Goal: Information Seeking & Learning: Understand process/instructions

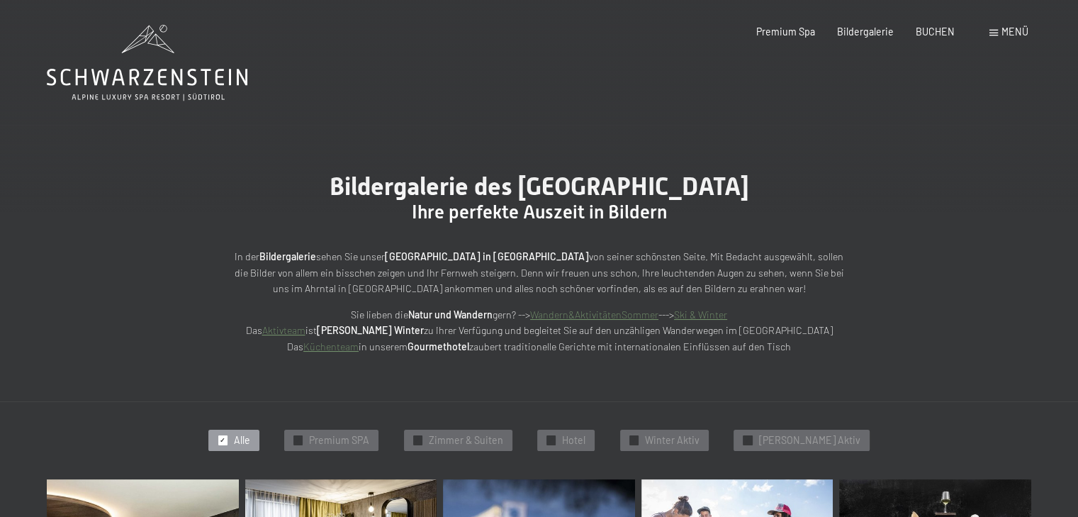
click at [999, 33] on div "Menü" at bounding box center [1009, 32] width 39 height 14
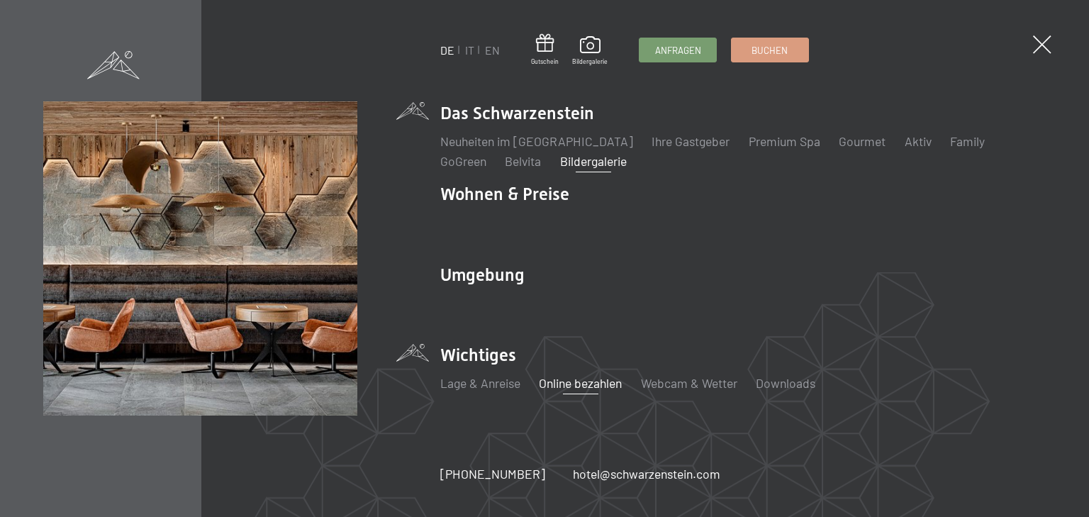
click at [581, 383] on link "Online bezahlen" at bounding box center [580, 383] width 83 height 16
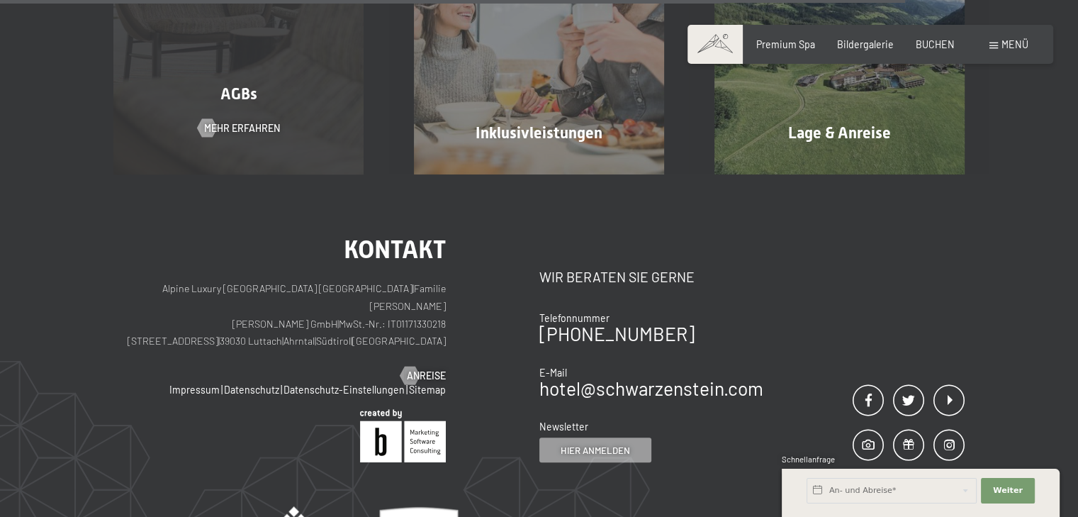
scroll to position [1049, 0]
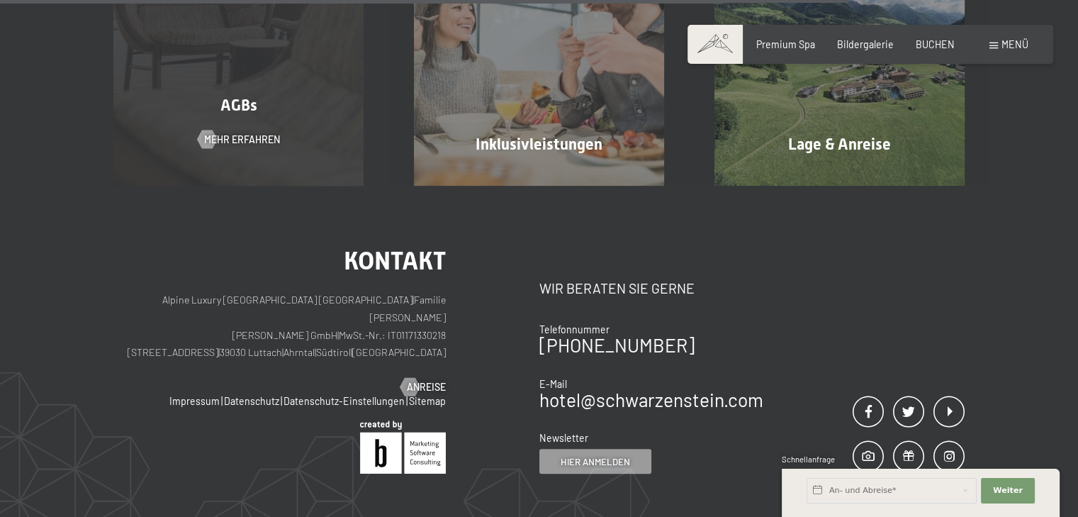
click at [274, 117] on div "AGBs" at bounding box center [239, 106] width 301 height 22
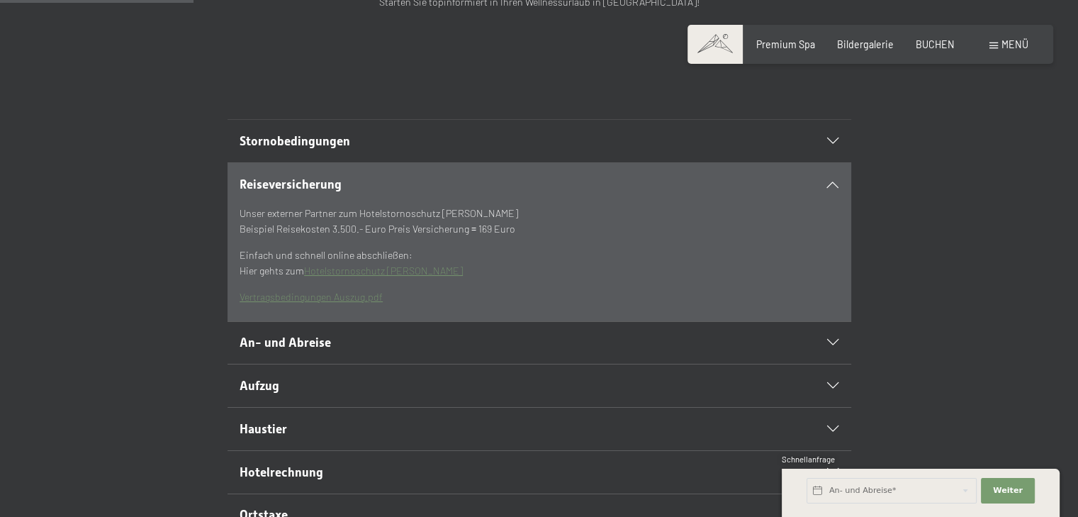
scroll to position [284, 0]
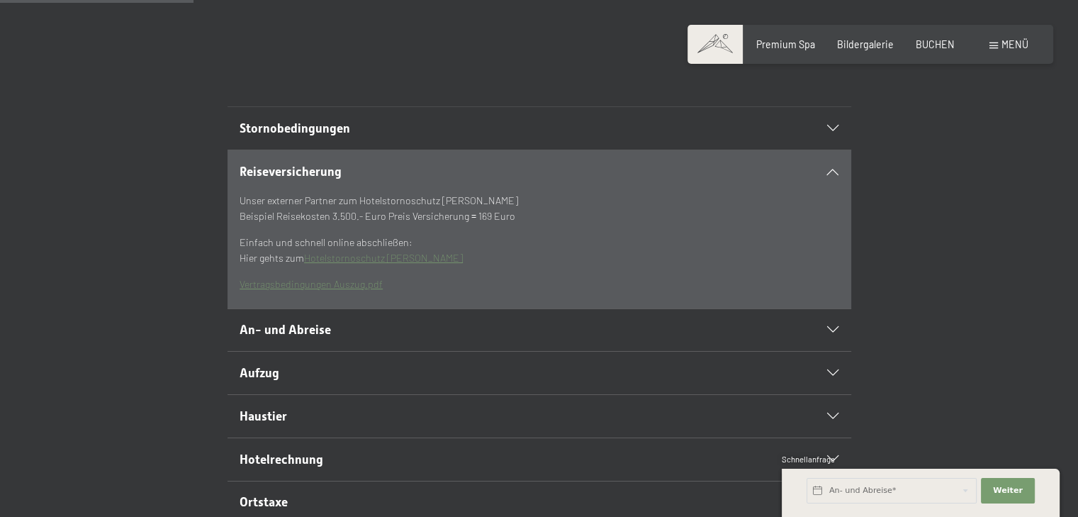
click at [837, 150] on div "Stornobedingungen" at bounding box center [539, 128] width 599 height 43
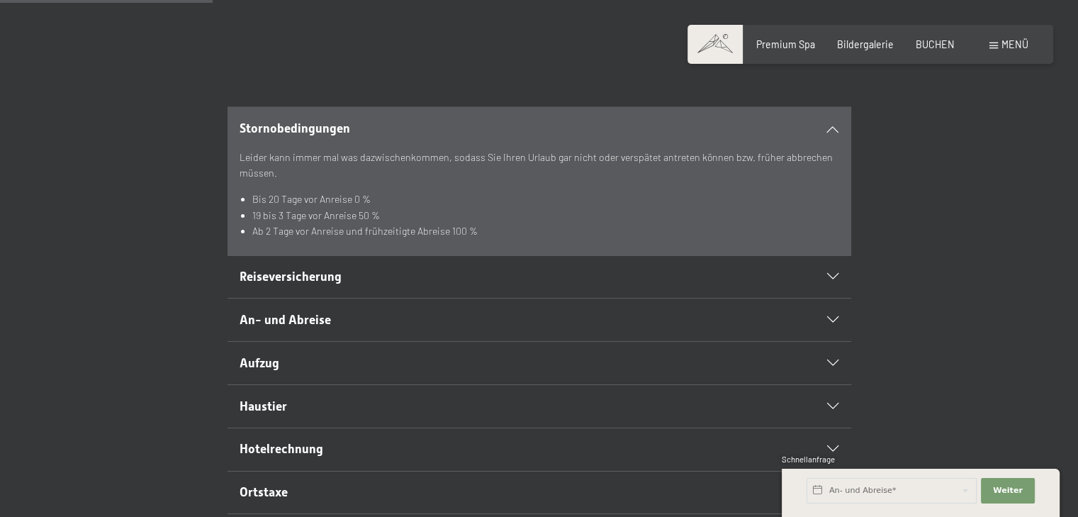
scroll to position [355, 0]
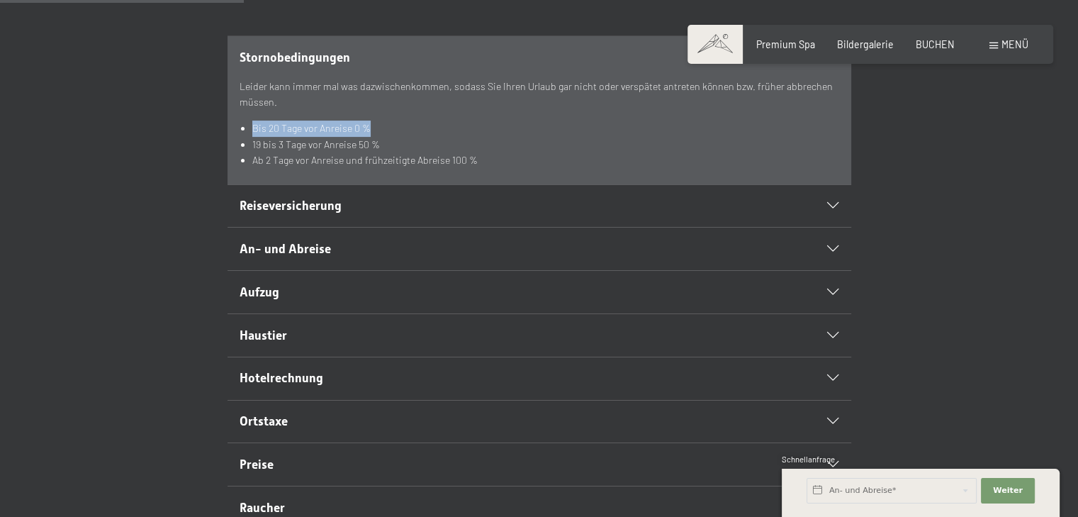
drag, startPoint x: 406, startPoint y: 160, endPoint x: 241, endPoint y: 151, distance: 165.5
click at [241, 151] on ul "Bis 20 Tage vor Anreise 0 % 19 bis 3 Tage vor Anreise 50 % Ab 2 Tage vor Anreis…" at bounding box center [539, 145] width 599 height 48
click at [411, 148] on div "Leider kann immer mal was dazwischenkommen, sodass Sie Ihren Urlaub gar nicht o…" at bounding box center [539, 124] width 599 height 90
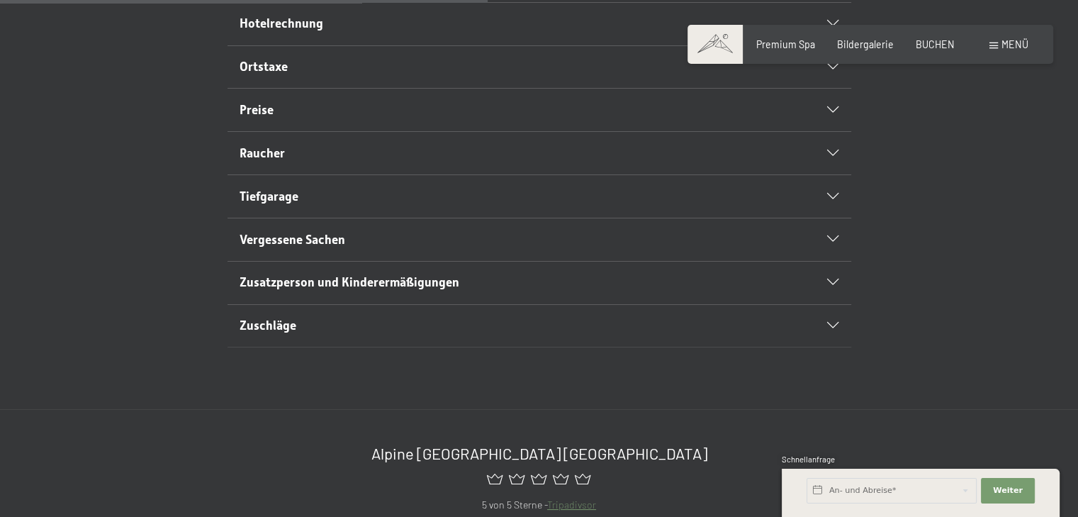
click at [352, 335] on h2 "Zuschläge" at bounding box center [509, 326] width 539 height 18
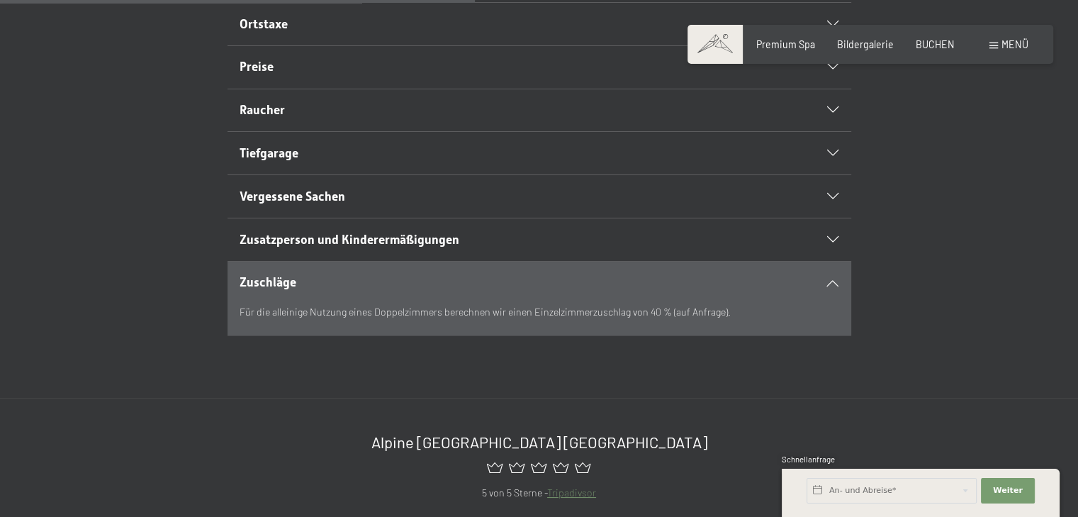
scroll to position [603, 0]
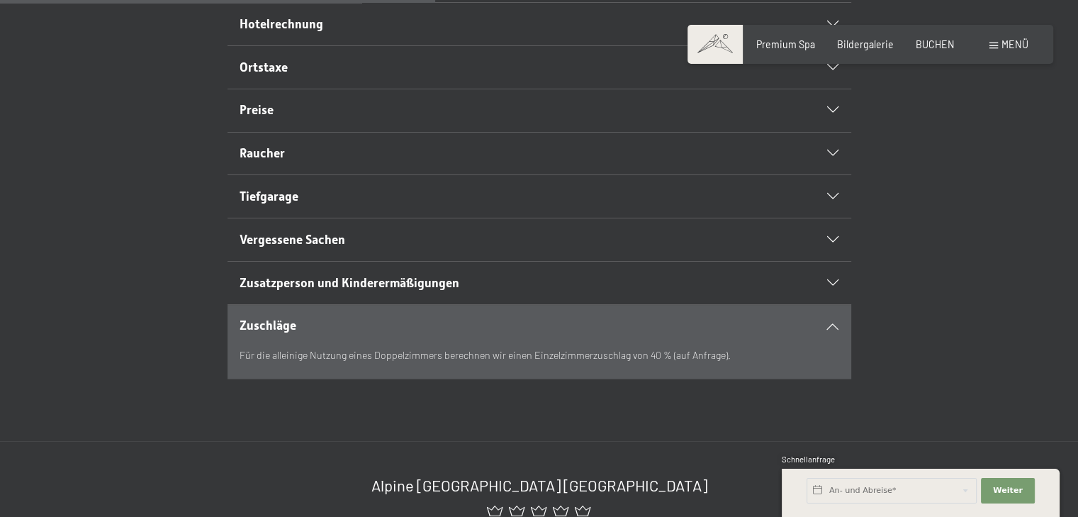
click at [352, 340] on div "Zuschläge" at bounding box center [539, 326] width 599 height 43
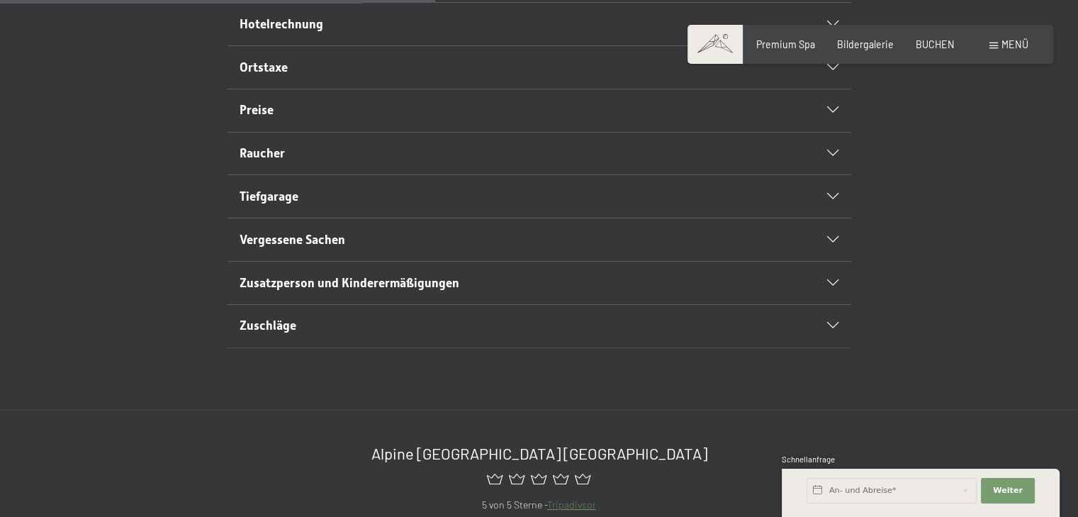
click at [386, 290] on span "Zusatzperson und Kinderermäßigungen" at bounding box center [350, 283] width 220 height 14
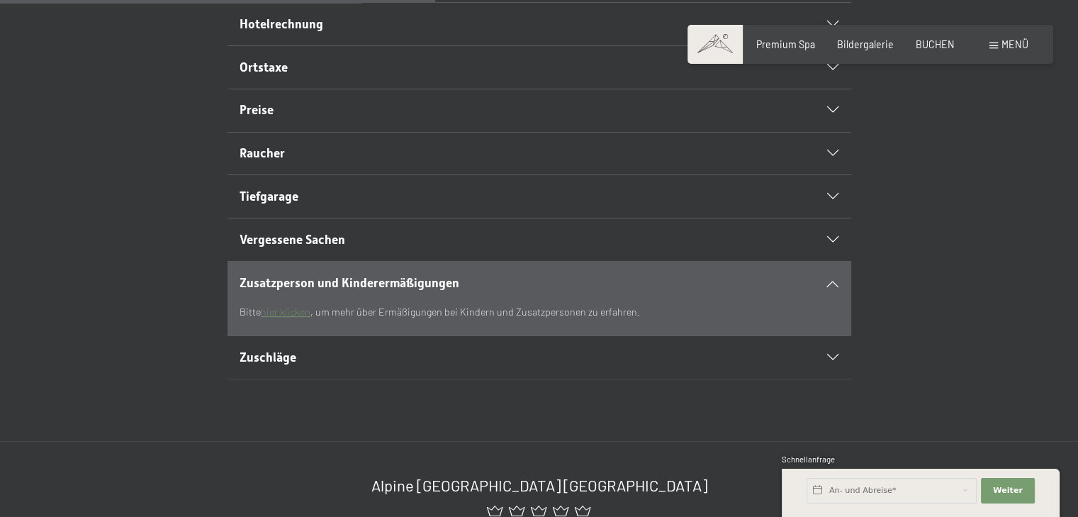
click at [386, 290] on span "Zusatzperson und Kinderermäßigungen" at bounding box center [350, 283] width 220 height 14
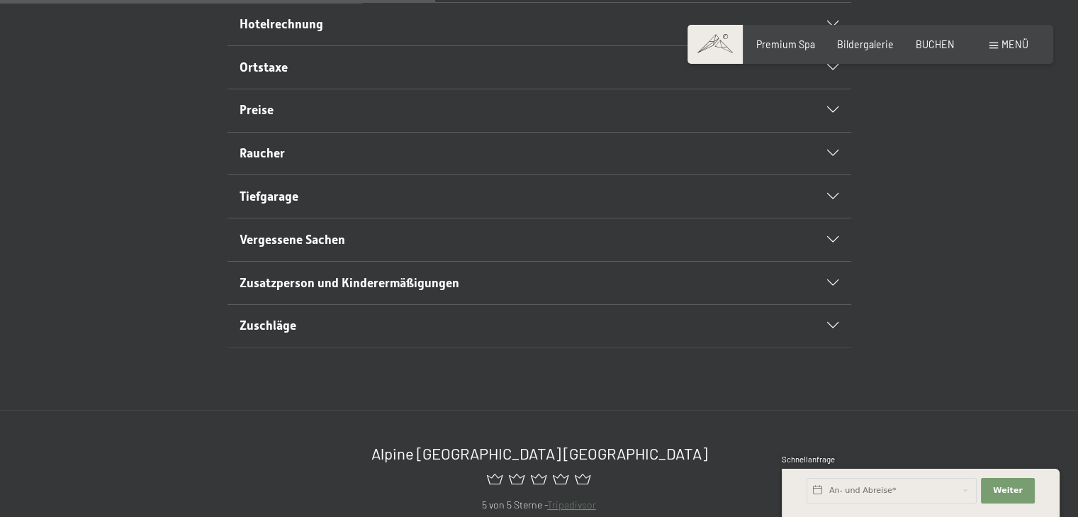
click at [394, 249] on h2 "Vergessene Sachen" at bounding box center [509, 240] width 539 height 18
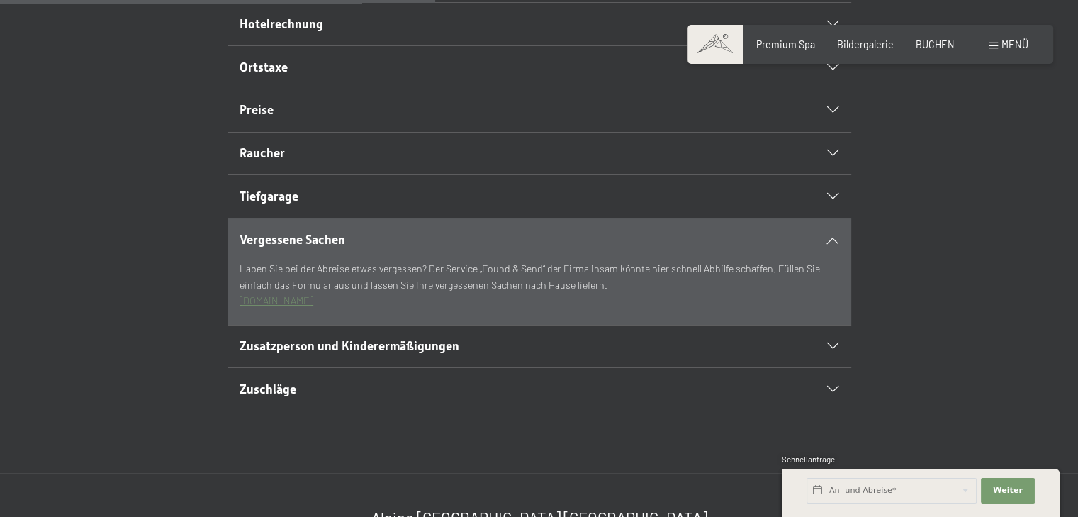
click at [363, 249] on h2 "Vergessene Sachen" at bounding box center [509, 240] width 539 height 18
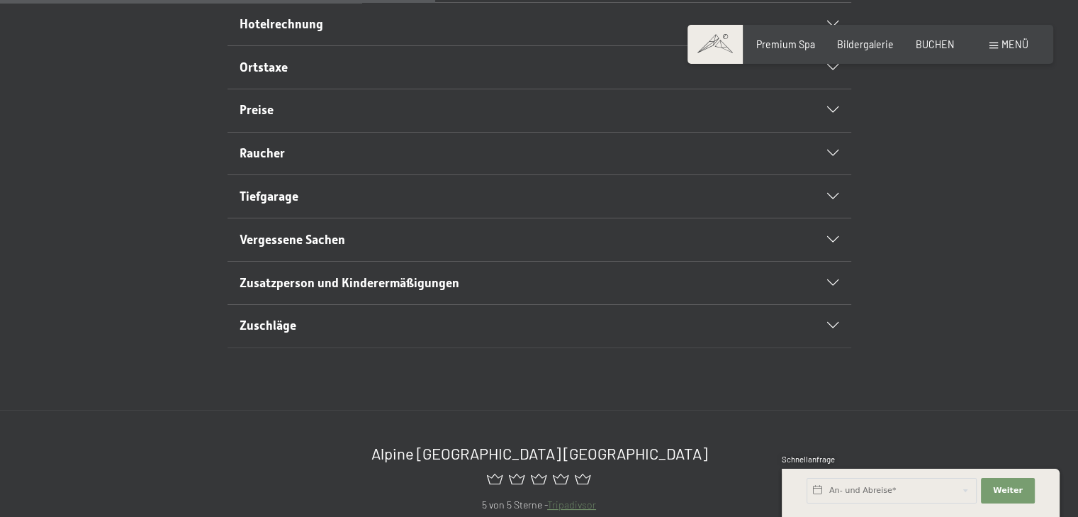
click at [364, 206] on h2 "Tiefgarage" at bounding box center [509, 197] width 539 height 18
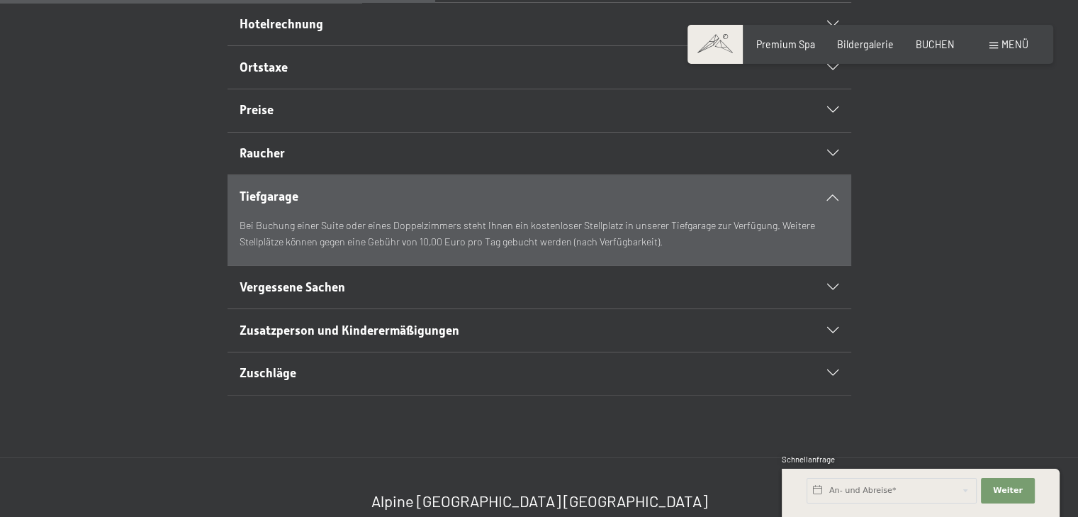
click at [364, 206] on h2 "Tiefgarage" at bounding box center [509, 197] width 539 height 18
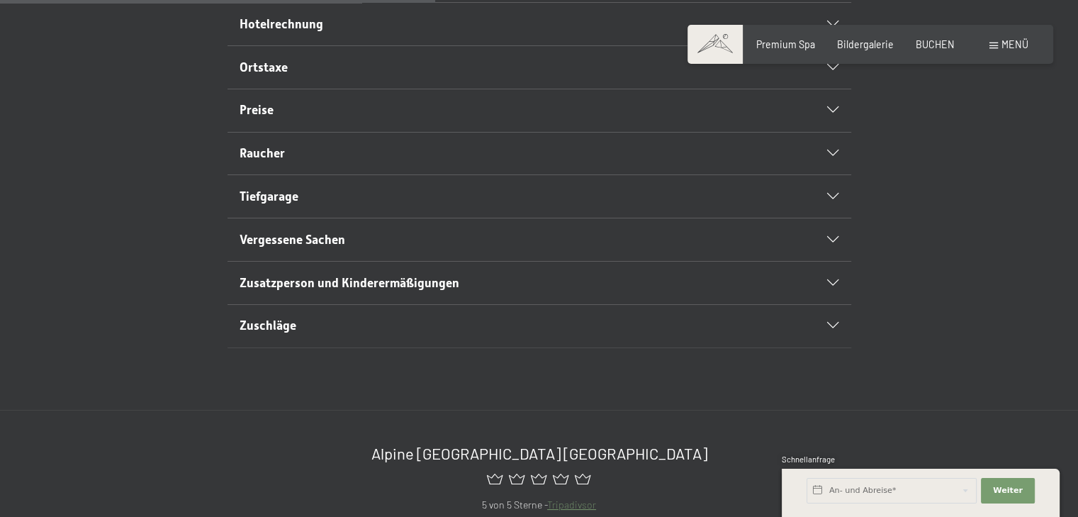
click at [366, 162] on h2 "Raucher" at bounding box center [509, 154] width 539 height 18
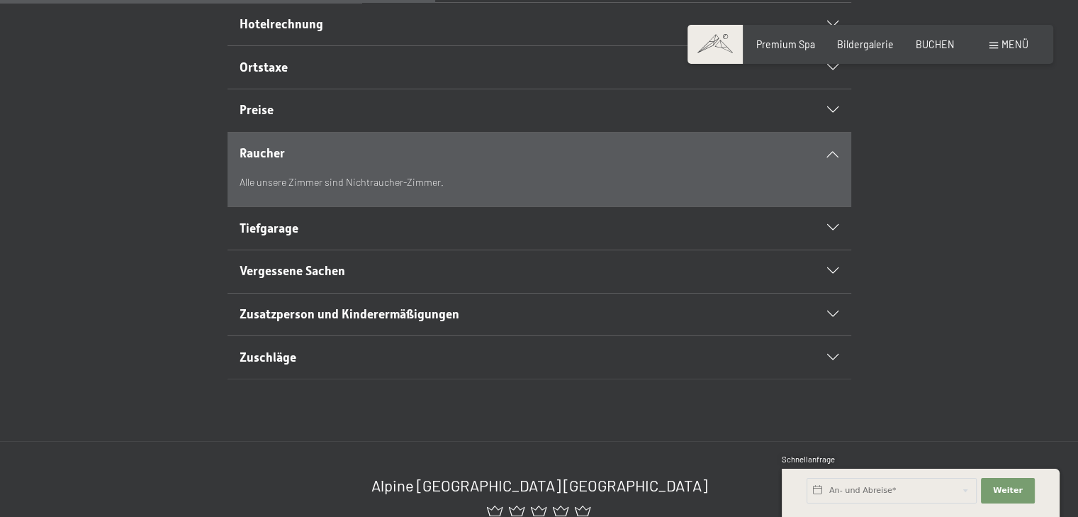
click at [360, 162] on h2 "Raucher" at bounding box center [509, 154] width 539 height 18
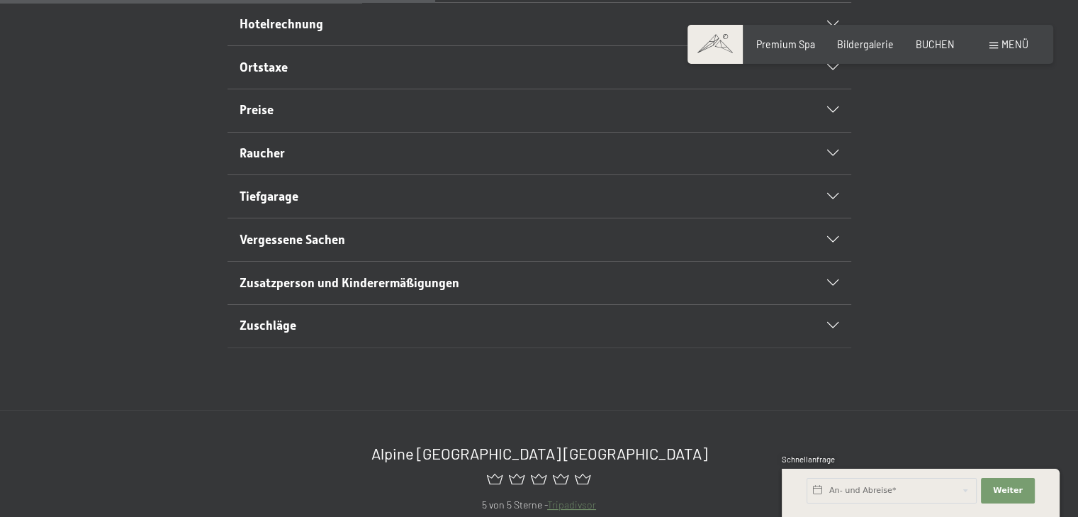
click at [364, 119] on h2 "Preise" at bounding box center [509, 110] width 539 height 18
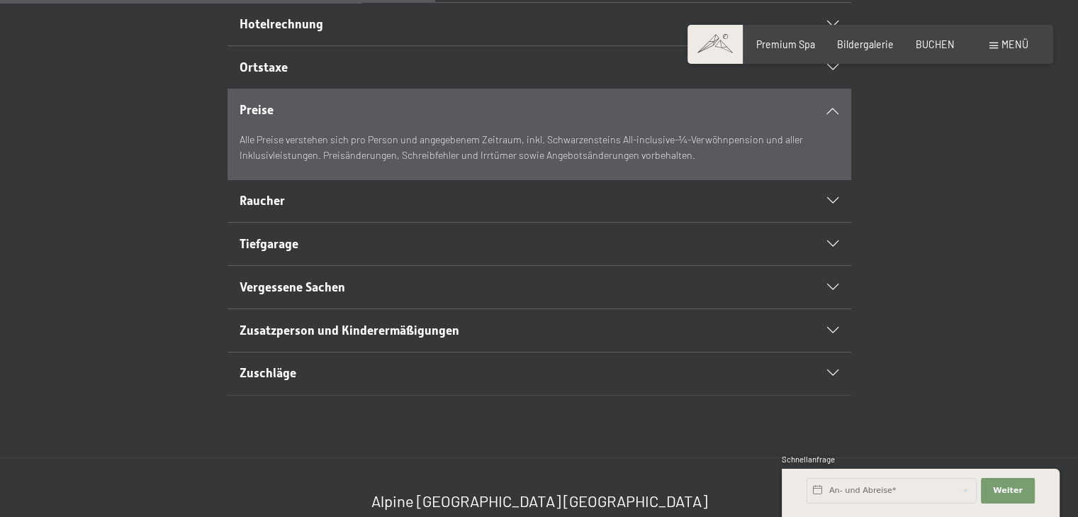
click at [384, 119] on h2 "Preise" at bounding box center [509, 110] width 539 height 18
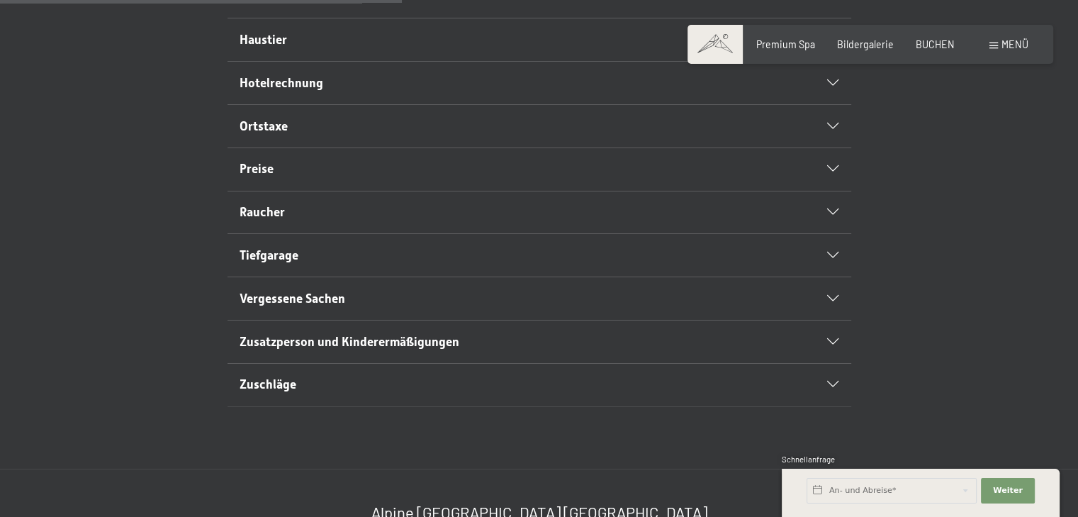
scroll to position [532, 0]
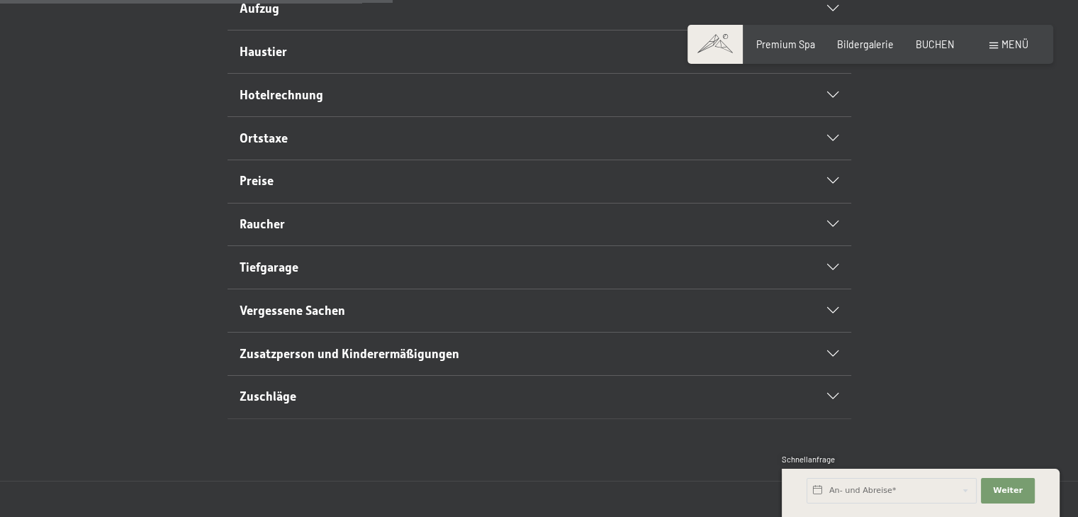
click at [384, 104] on h2 "Hotelrechnung" at bounding box center [509, 96] width 539 height 18
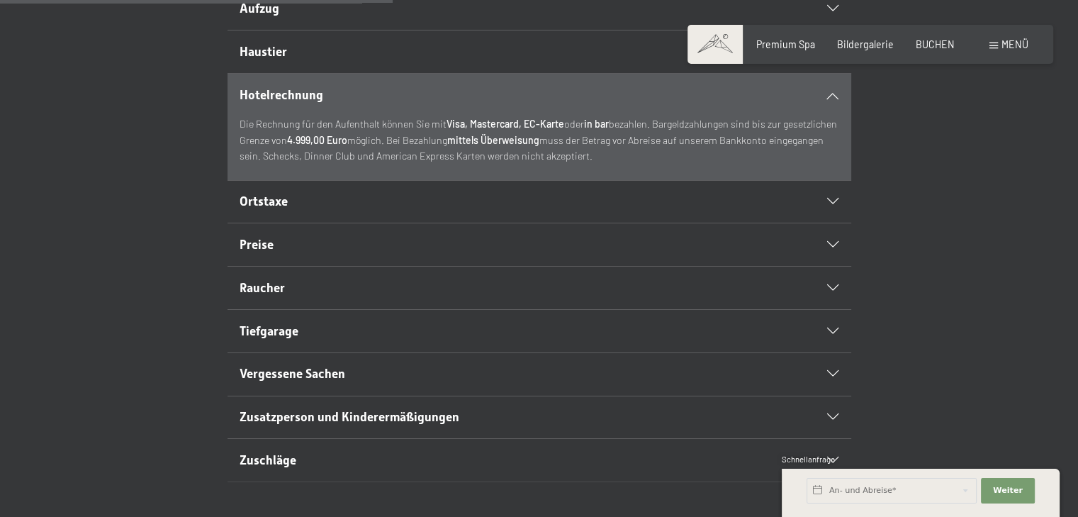
click at [384, 104] on h2 "Hotelrechnung" at bounding box center [509, 96] width 539 height 18
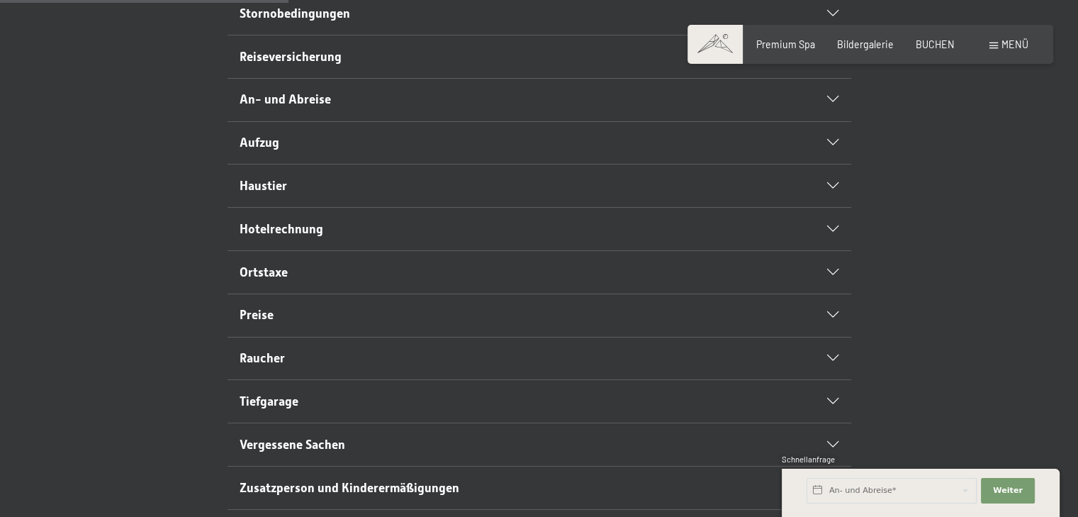
scroll to position [391, 0]
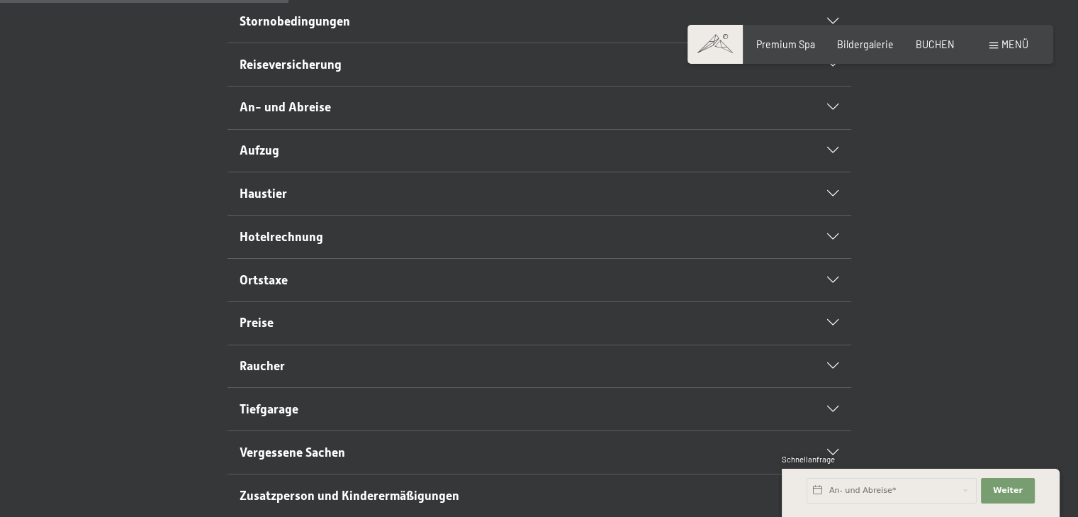
click at [381, 166] on div "Aufzug" at bounding box center [539, 151] width 599 height 43
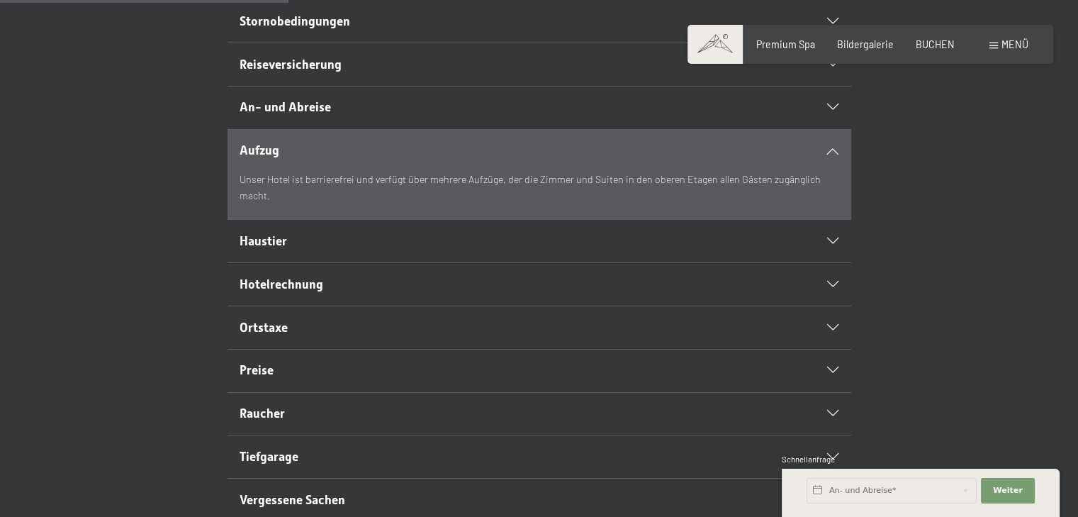
click at [381, 166] on div "Aufzug" at bounding box center [539, 151] width 599 height 43
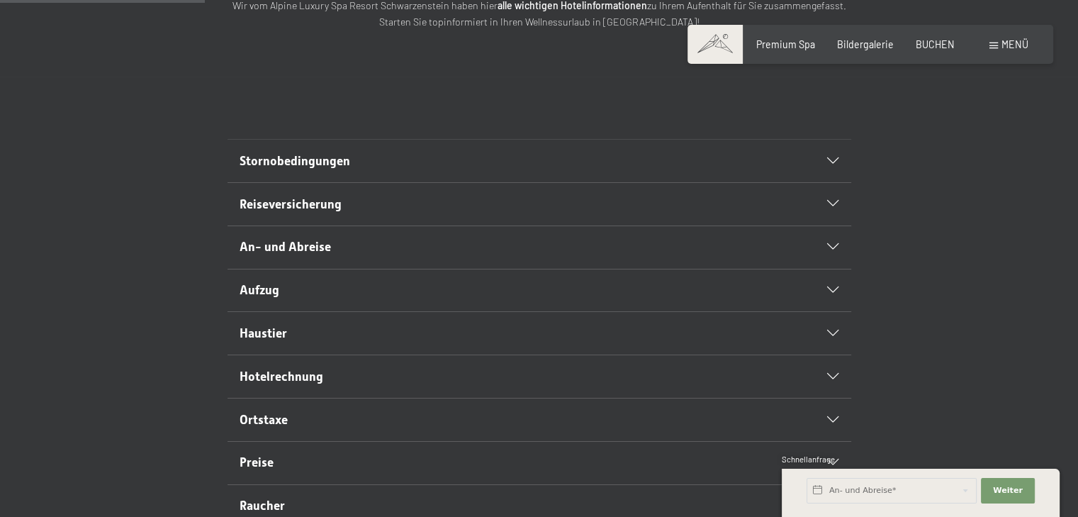
scroll to position [249, 0]
click at [370, 216] on h2 "Reiseversicherung" at bounding box center [509, 207] width 539 height 18
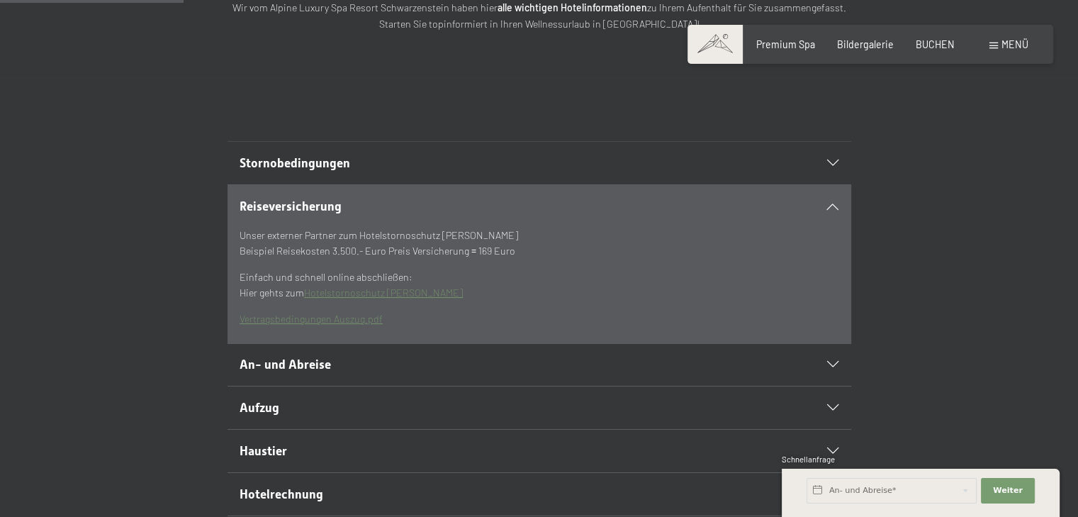
click at [399, 216] on h2 "Reiseversicherung" at bounding box center [509, 207] width 539 height 18
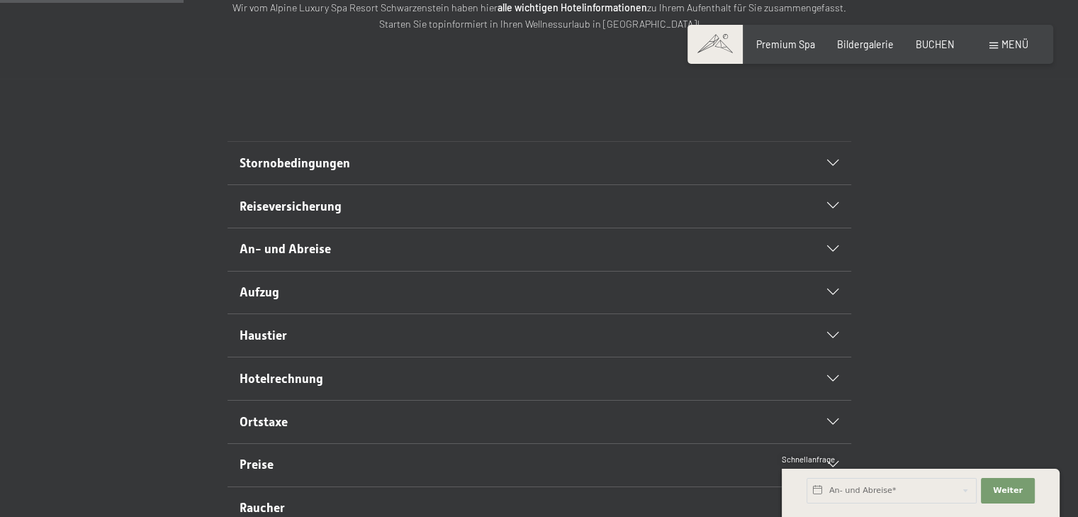
click at [822, 183] on div "Stornobedingungen" at bounding box center [539, 163] width 599 height 43
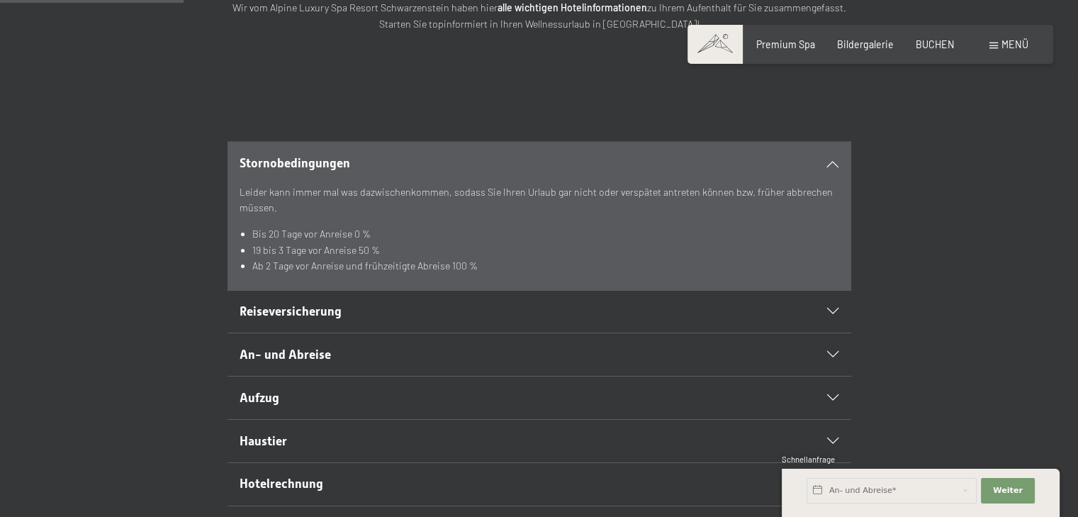
click at [822, 183] on div "Stornobedingungen" at bounding box center [539, 163] width 599 height 43
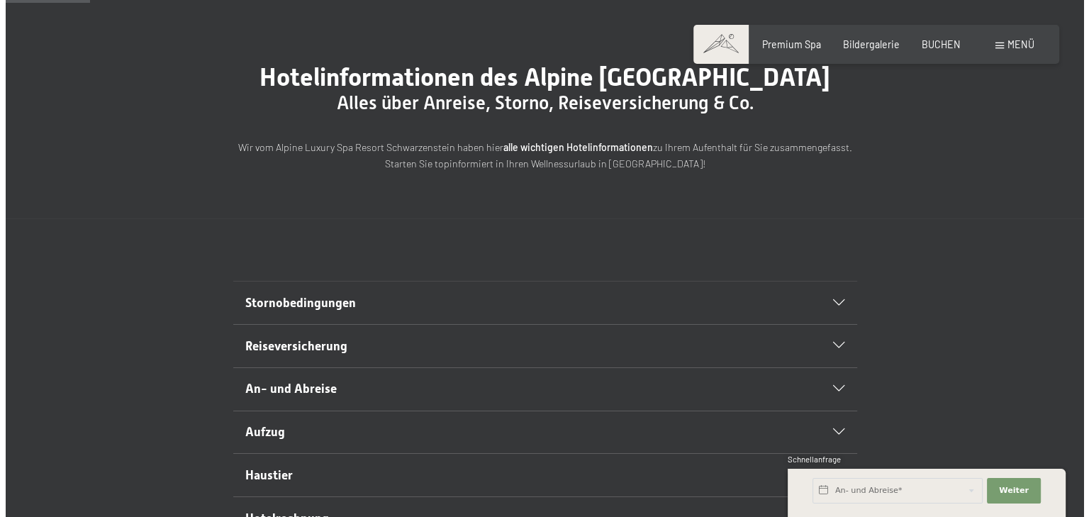
scroll to position [107, 0]
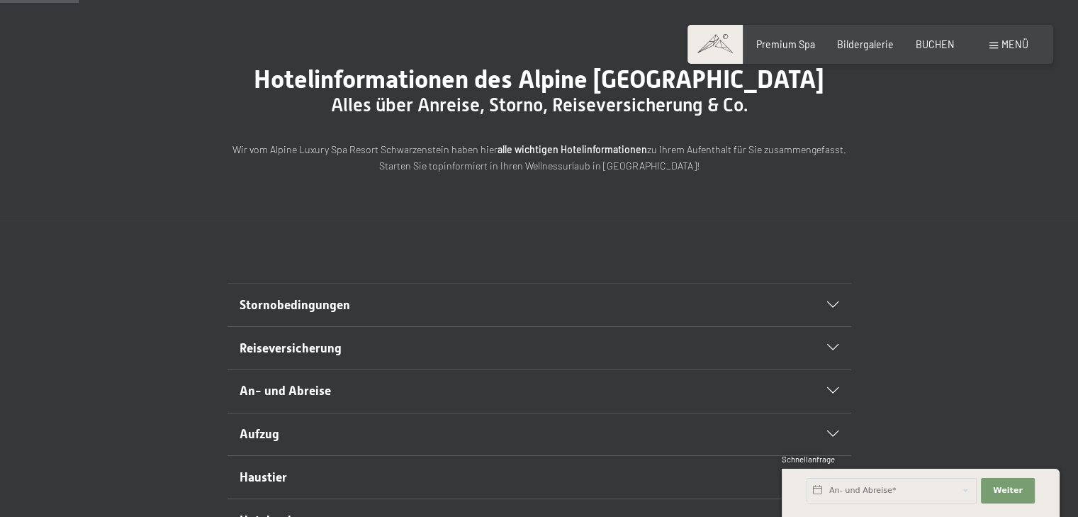
click at [1003, 47] on span "Menü" at bounding box center [1015, 44] width 27 height 12
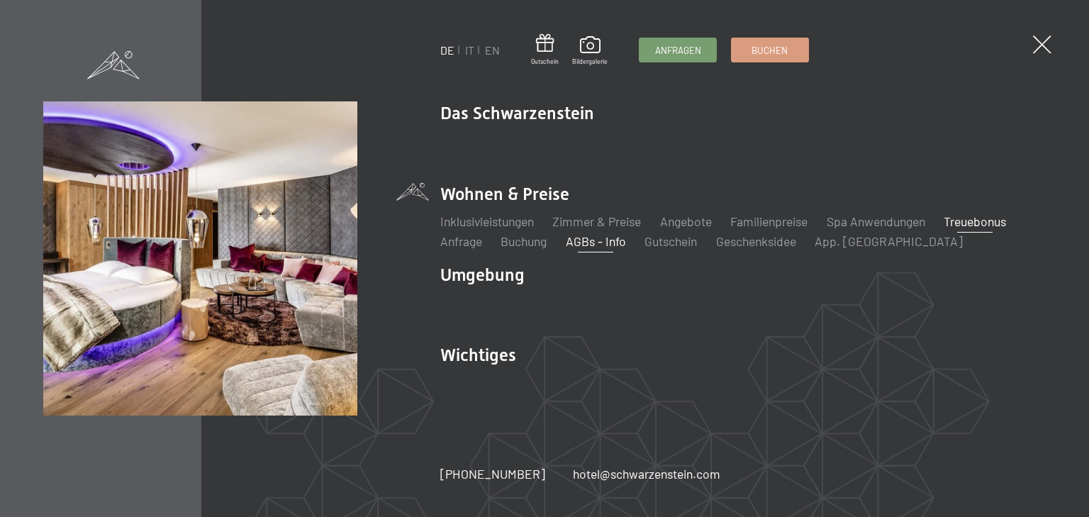
click at [971, 225] on link "Treuebonus" at bounding box center [975, 221] width 62 height 16
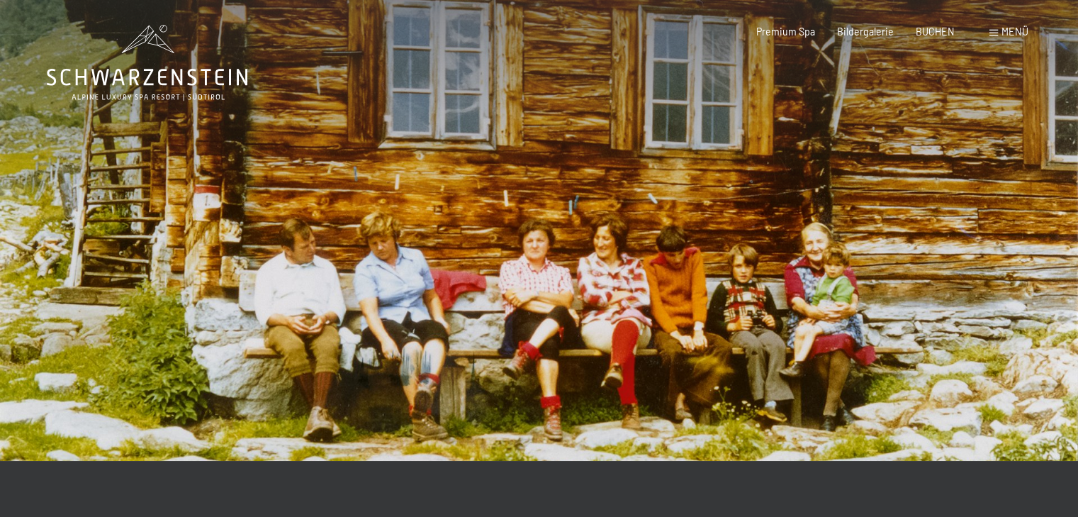
click at [140, 77] on icon at bounding box center [147, 63] width 201 height 76
